Goal: Transaction & Acquisition: Purchase product/service

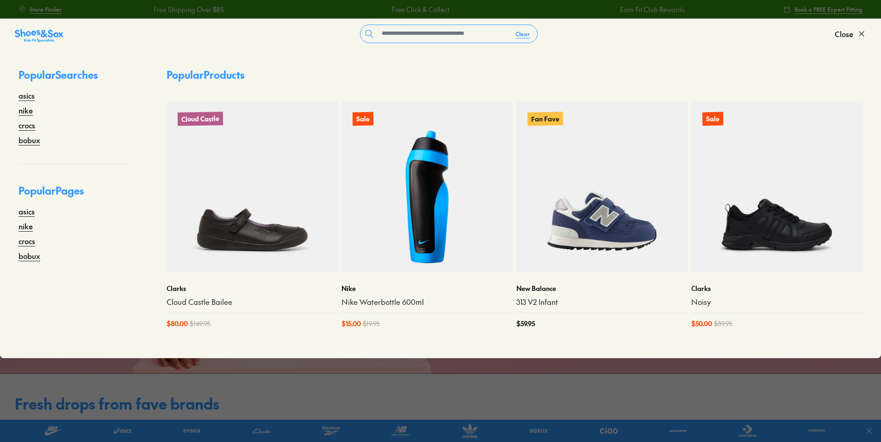
drag, startPoint x: 861, startPoint y: 41, endPoint x: 639, endPoint y: 43, distance: 221.3
click at [860, 41] on button "Close" at bounding box center [850, 34] width 31 height 20
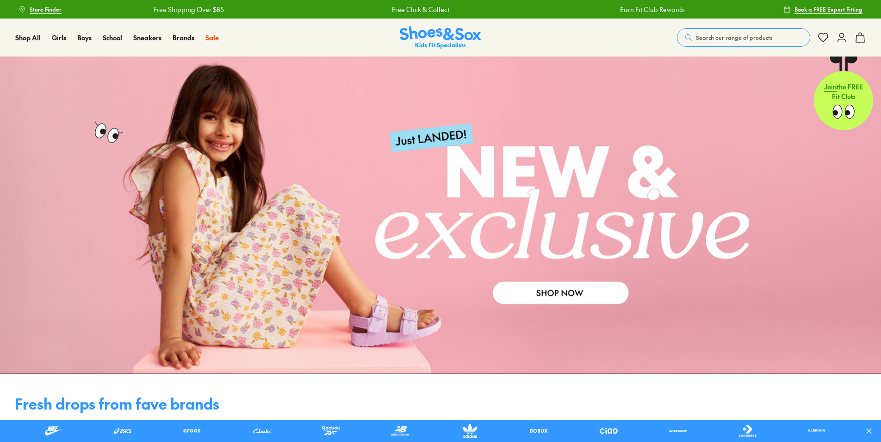
click at [741, 38] on span "Search our range of products" at bounding box center [734, 37] width 76 height 8
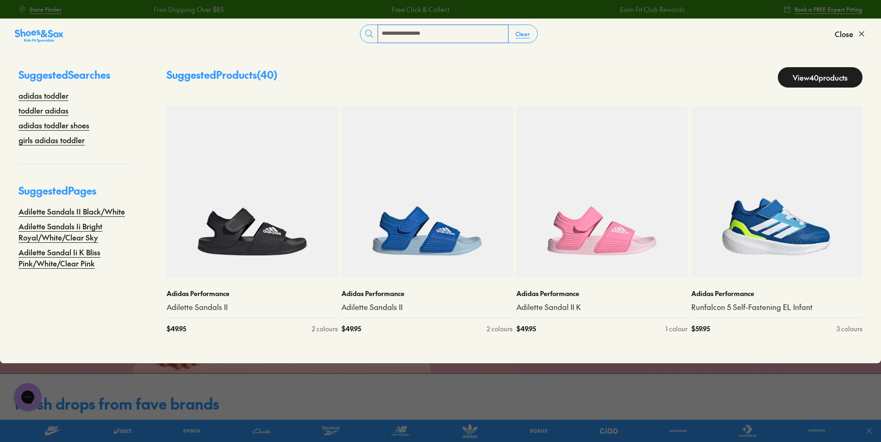
type input "**********"
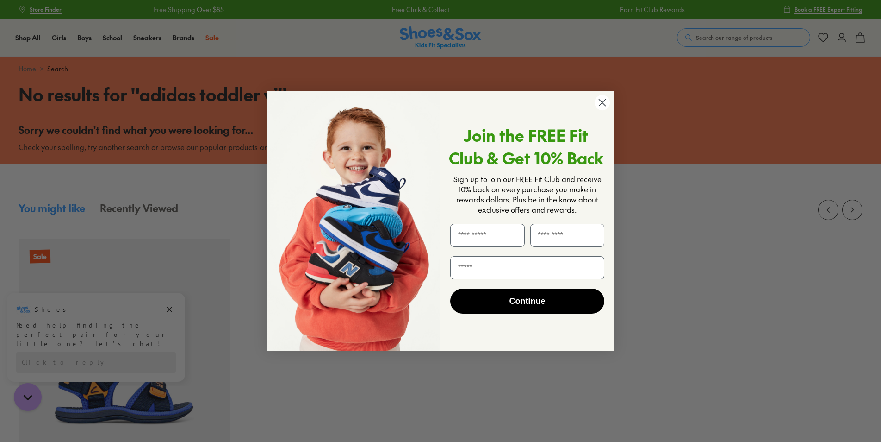
click at [607, 102] on circle "Close dialog" at bounding box center [602, 102] width 15 height 15
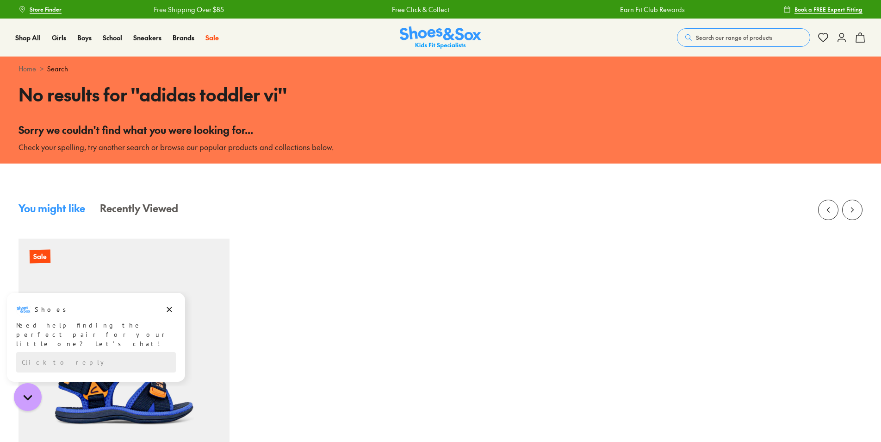
click at [703, 34] on span "Search our range of products" at bounding box center [734, 37] width 76 height 8
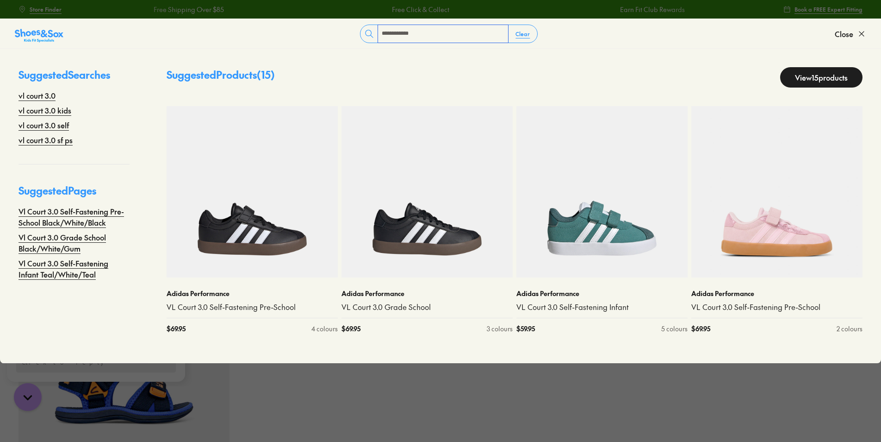
type input "**********"
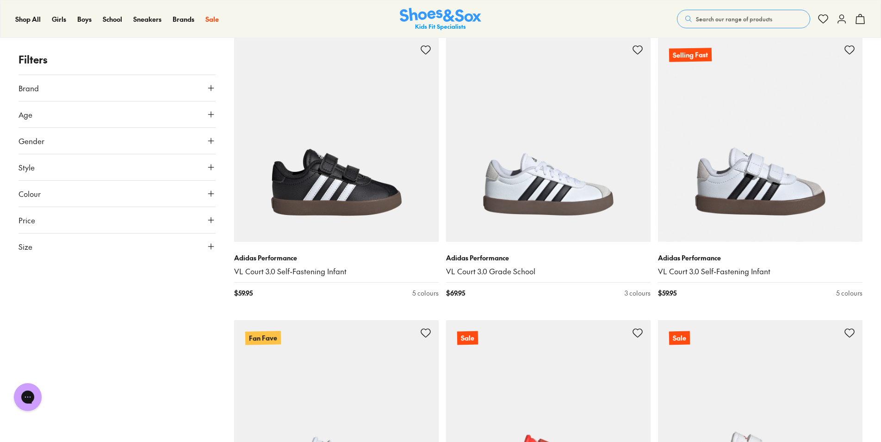
scroll to position [669, 0]
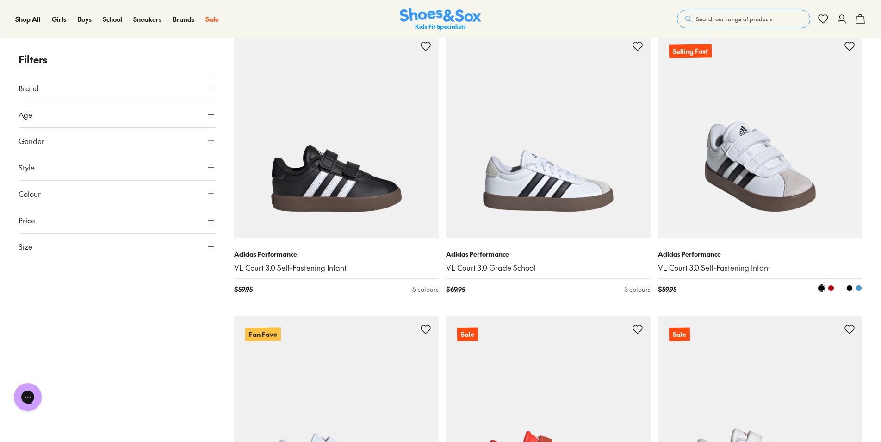
click at [793, 159] on img at bounding box center [760, 135] width 205 height 205
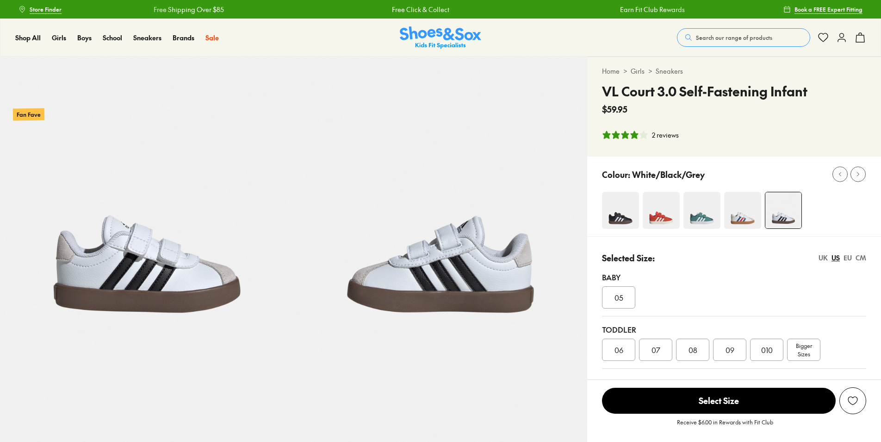
select select "*"
click at [768, 341] on div "010" at bounding box center [766, 349] width 33 height 22
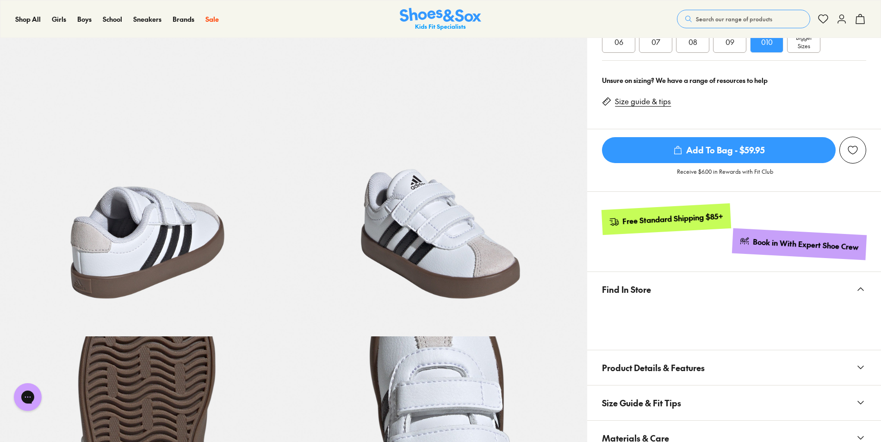
scroll to position [324, 0]
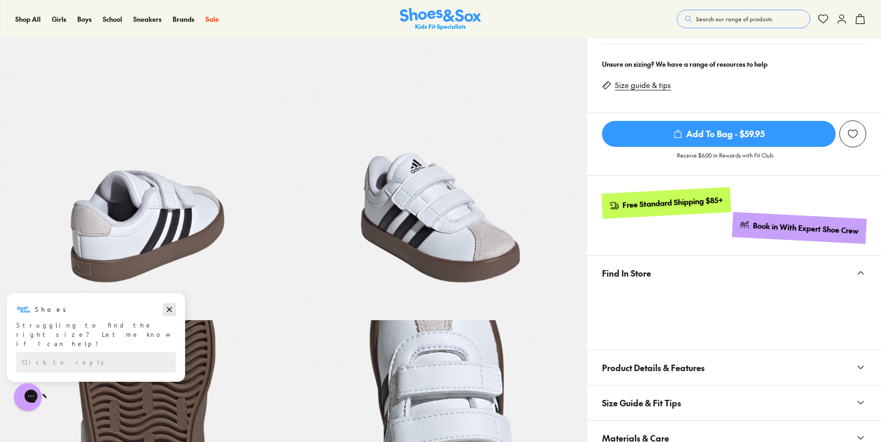
drag, startPoint x: 170, startPoint y: 311, endPoint x: 615, endPoint y: 623, distance: 543.1
click at [170, 311] on icon "Dismiss campaign" at bounding box center [169, 309] width 9 height 11
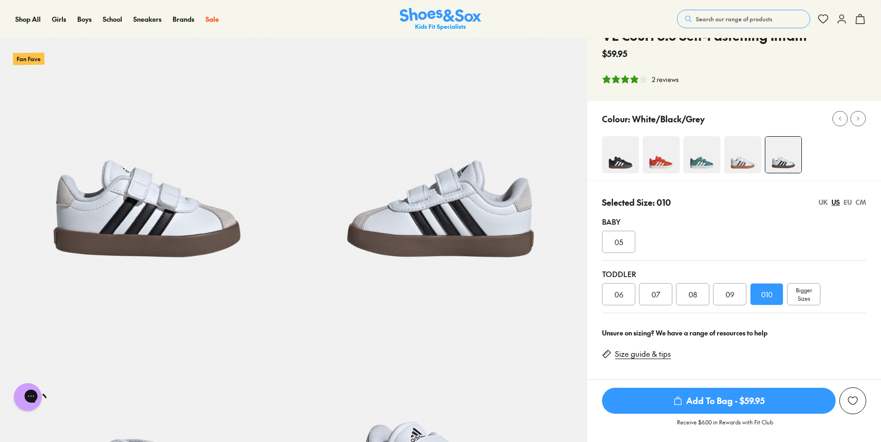
scroll to position [0, 0]
